Goal: Use online tool/utility: Utilize a website feature to perform a specific function

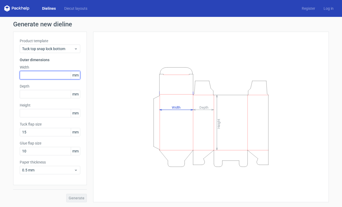
click at [35, 76] on input "text" at bounding box center [50, 75] width 61 height 8
type input "155"
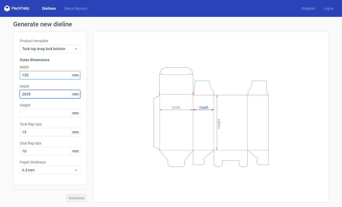
type input "2035"
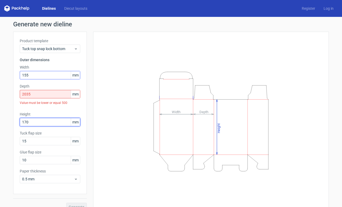
type input "170"
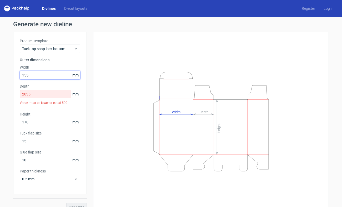
click at [31, 73] on input "155" at bounding box center [50, 75] width 61 height 8
click at [31, 74] on input "155" at bounding box center [50, 75] width 61 height 8
click at [28, 95] on input "2035" at bounding box center [50, 94] width 61 height 8
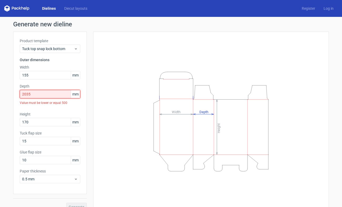
click at [37, 95] on input "2035" at bounding box center [50, 94] width 61 height 8
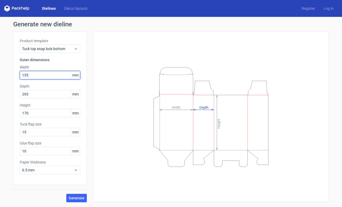
click at [36, 75] on input "155" at bounding box center [50, 75] width 61 height 8
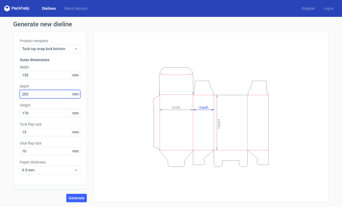
click at [29, 93] on input "203" at bounding box center [50, 94] width 61 height 8
type input "155"
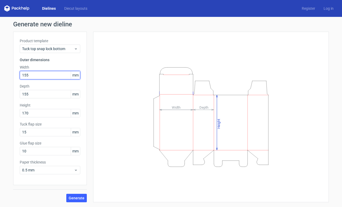
click at [31, 75] on input "155" at bounding box center [50, 75] width 61 height 8
type input "203"
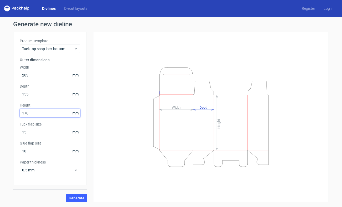
click at [32, 115] on input "170" at bounding box center [50, 113] width 61 height 8
type input "270"
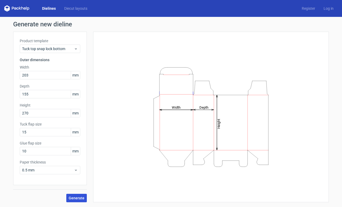
click at [80, 195] on button "Generate" at bounding box center [76, 198] width 21 height 8
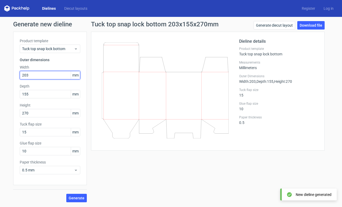
click at [37, 73] on input "203" at bounding box center [50, 75] width 61 height 8
type input "155"
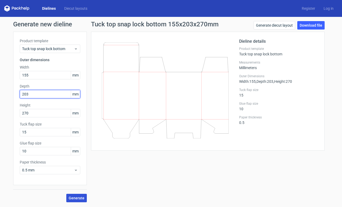
type input "203"
click at [77, 197] on span "Generate" at bounding box center [77, 198] width 16 height 4
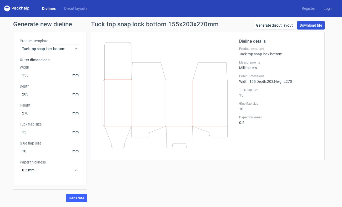
click at [318, 23] on link "Download file" at bounding box center [311, 25] width 27 height 8
click at [37, 77] on input "155" at bounding box center [50, 75] width 61 height 8
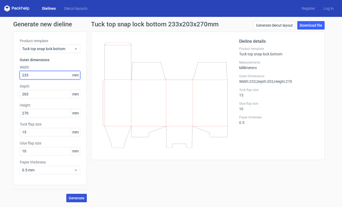
type input "233"
click at [71, 199] on span "Generate" at bounding box center [77, 198] width 16 height 4
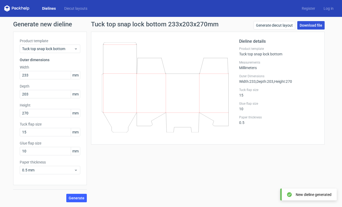
click at [310, 24] on link "Download file" at bounding box center [311, 25] width 27 height 8
